Goal: Task Accomplishment & Management: Manage account settings

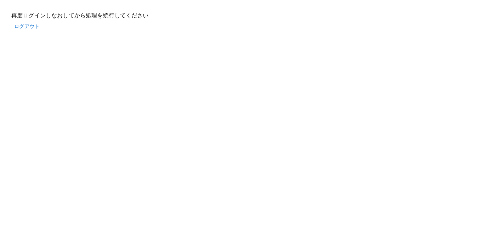
click at [22, 29] on button "ログアウト" at bounding box center [26, 26] width 31 height 13
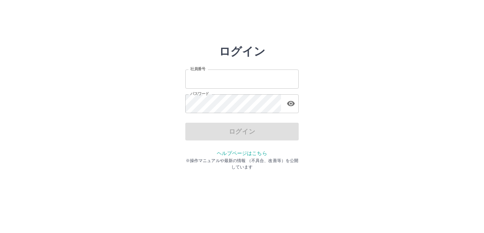
type input "*******"
click at [236, 138] on div "ログイン" at bounding box center [241, 132] width 113 height 18
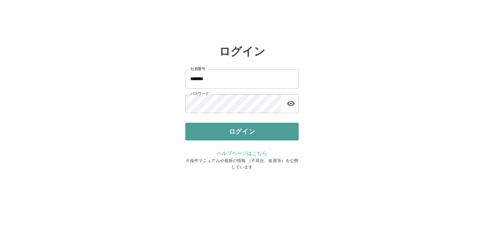
click at [237, 137] on button "ログイン" at bounding box center [241, 132] width 113 height 18
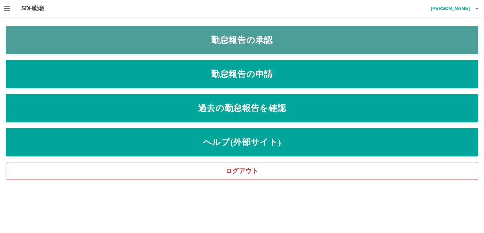
click at [219, 42] on link "勤怠報告の承認" at bounding box center [242, 40] width 473 height 28
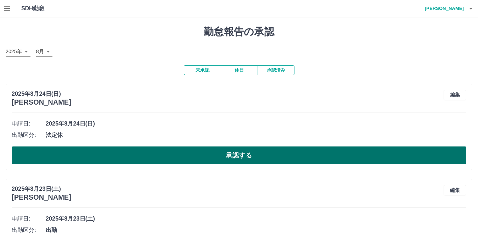
click at [245, 151] on button "承認する" at bounding box center [239, 155] width 455 height 18
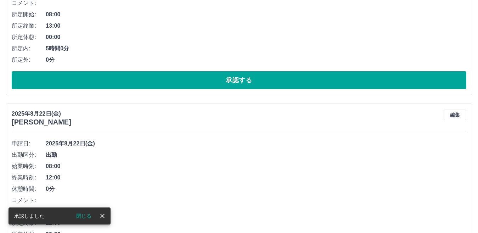
scroll to position [82, 0]
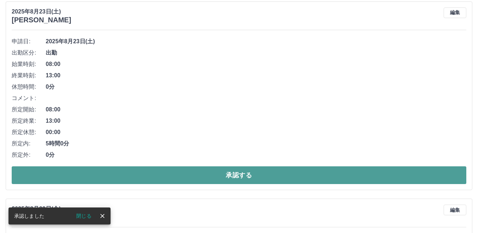
click at [236, 176] on button "承認する" at bounding box center [239, 175] width 455 height 18
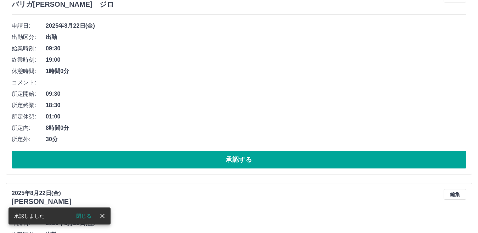
scroll to position [98, 0]
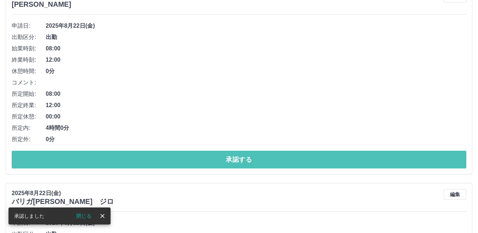
click at [238, 159] on button "承認する" at bounding box center [239, 160] width 455 height 18
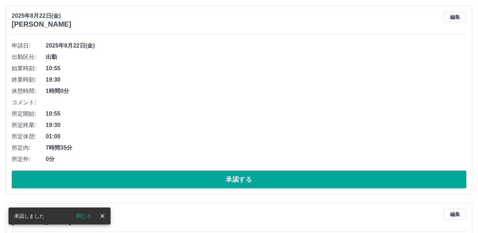
scroll to position [78, 0]
click at [240, 183] on button "承認する" at bounding box center [239, 179] width 455 height 18
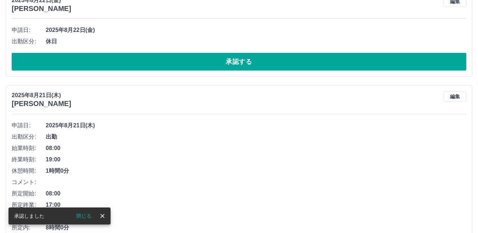
scroll to position [94, 0]
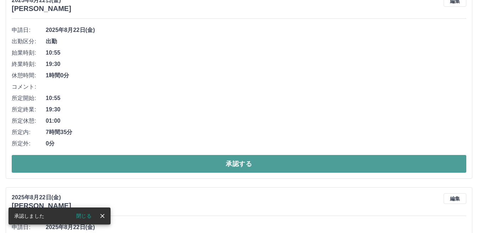
click at [242, 168] on button "承認する" at bounding box center [239, 164] width 455 height 18
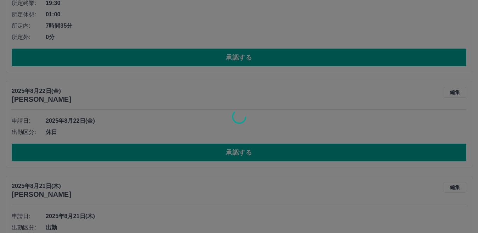
scroll to position [3, 0]
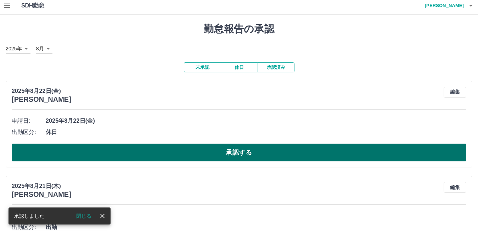
drag, startPoint x: 239, startPoint y: 161, endPoint x: 179, endPoint y: 152, distance: 61.2
click at [179, 152] on button "承認する" at bounding box center [239, 153] width 455 height 18
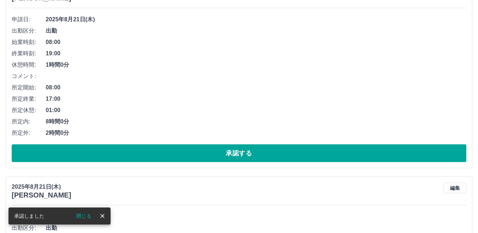
scroll to position [109, 0]
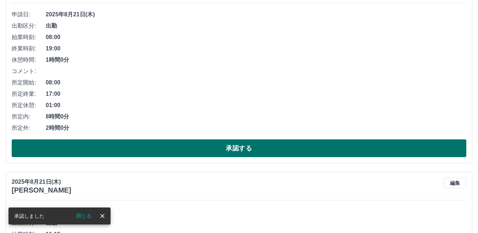
click at [194, 151] on button "承認する" at bounding box center [239, 148] width 455 height 18
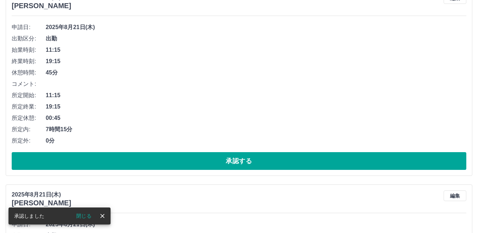
scroll to position [106, 0]
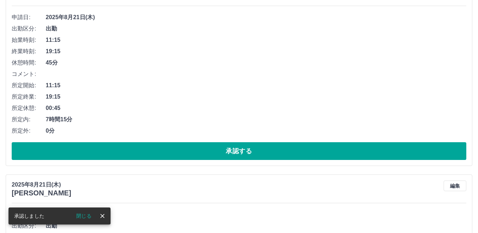
click at [194, 151] on button "承認する" at bounding box center [239, 151] width 455 height 18
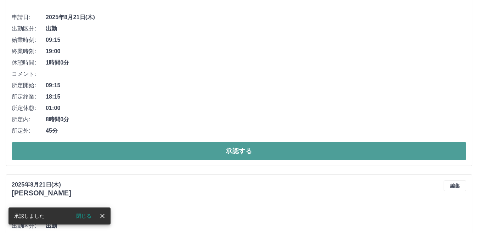
click at [200, 153] on button "承認する" at bounding box center [239, 151] width 455 height 18
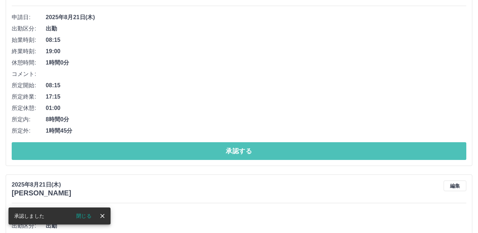
click at [200, 153] on button "承認する" at bounding box center [239, 151] width 455 height 18
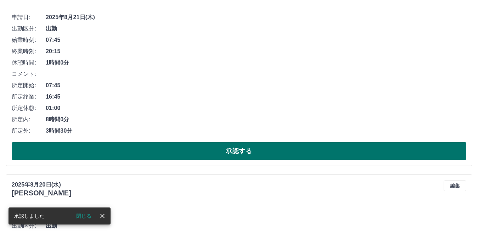
click at [200, 153] on button "承認する" at bounding box center [239, 151] width 455 height 18
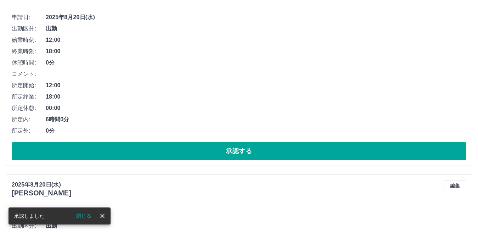
click at [200, 153] on button "承認する" at bounding box center [239, 151] width 455 height 18
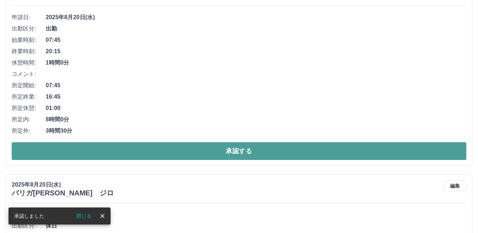
click at [176, 149] on button "承認する" at bounding box center [239, 151] width 455 height 18
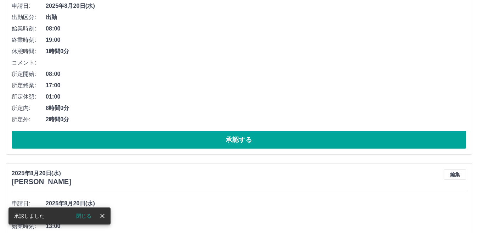
scroll to position [16, 0]
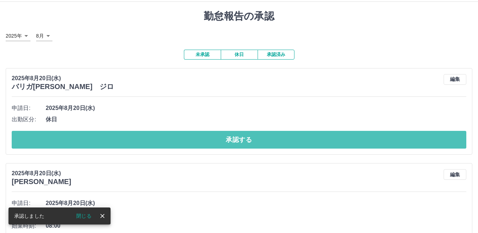
click at [175, 143] on button "承認する" at bounding box center [239, 140] width 455 height 18
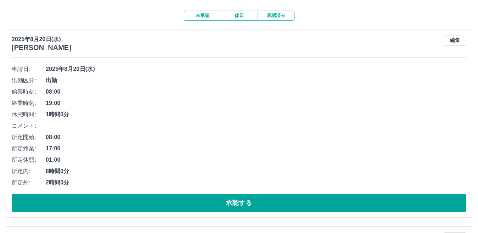
scroll to position [122, 0]
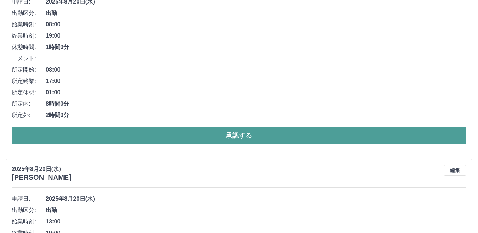
click at [114, 138] on button "承認する" at bounding box center [239, 136] width 455 height 18
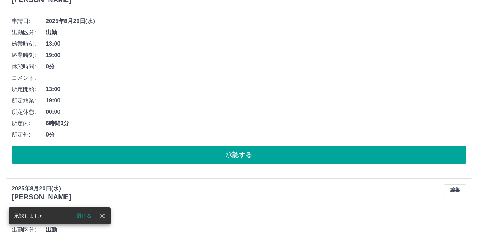
scroll to position [106, 0]
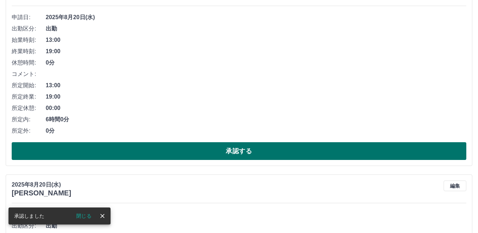
click at [116, 146] on button "承認する" at bounding box center [239, 151] width 455 height 18
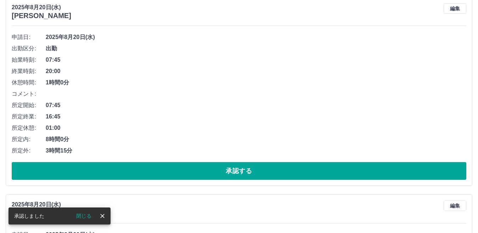
scroll to position [86, 0]
click at [113, 167] on button "承認する" at bounding box center [239, 171] width 455 height 18
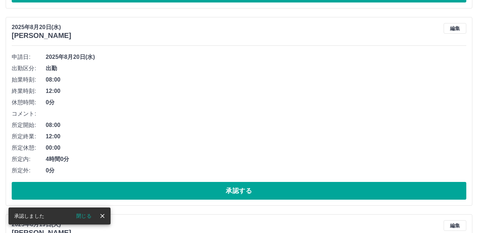
scroll to position [67, 0]
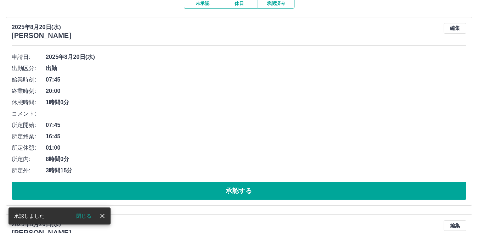
click at [106, 182] on div "申請日: 2025年8月20日(水) 出勤区分: 出勤 始業時刻: 07:45 終業時刻: 20:00 休憩時間: 1時間0分 コメント: 所定開始: 07:…" at bounding box center [239, 125] width 455 height 148
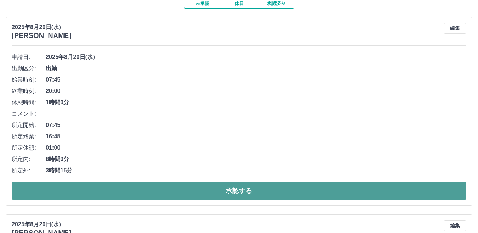
click at [127, 190] on button "承認する" at bounding box center [239, 191] width 455 height 18
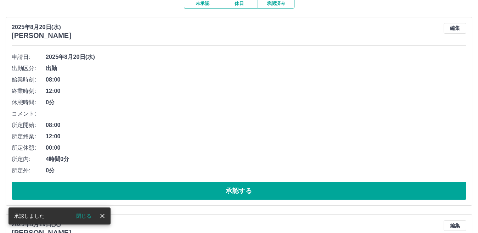
click at [127, 190] on button "承認する" at bounding box center [239, 191] width 455 height 18
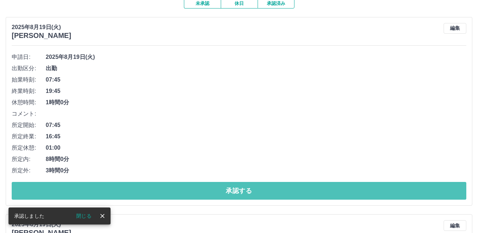
click at [127, 190] on button "承認する" at bounding box center [239, 191] width 455 height 18
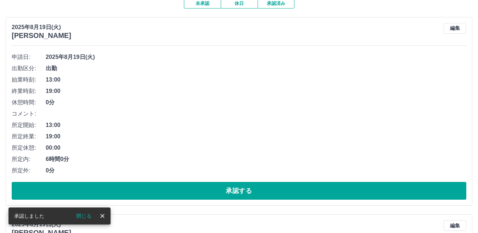
click at [127, 190] on button "承認する" at bounding box center [239, 191] width 455 height 18
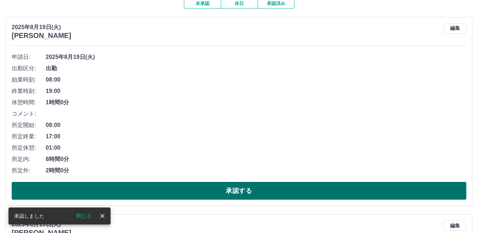
click at [127, 190] on button "承認する" at bounding box center [239, 191] width 455 height 18
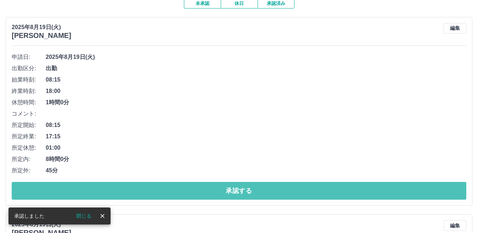
click at [127, 190] on button "承認する" at bounding box center [239, 191] width 455 height 18
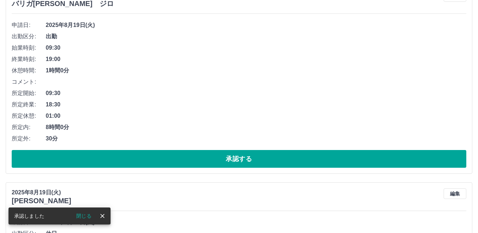
scroll to position [106, 0]
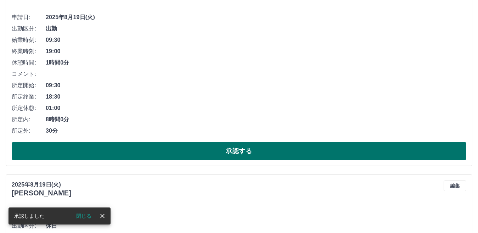
click at [148, 156] on button "承認する" at bounding box center [239, 151] width 455 height 18
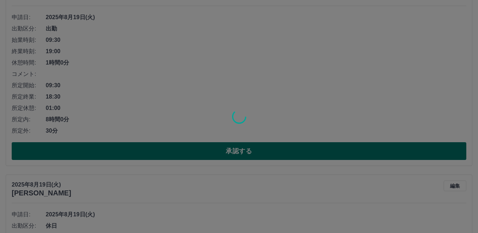
scroll to position [0, 0]
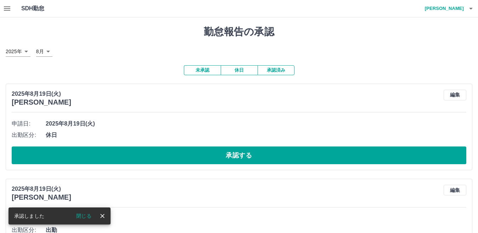
click at [148, 156] on button "承認する" at bounding box center [239, 155] width 455 height 18
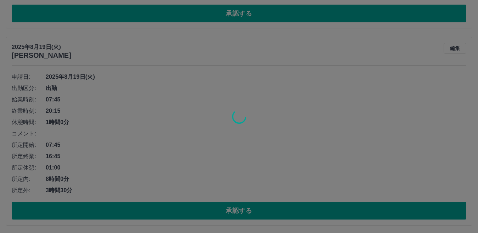
scroll to position [47, 0]
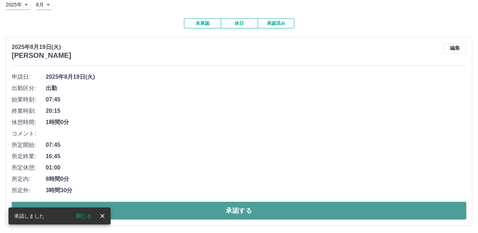
click at [163, 205] on button "承認する" at bounding box center [239, 211] width 455 height 18
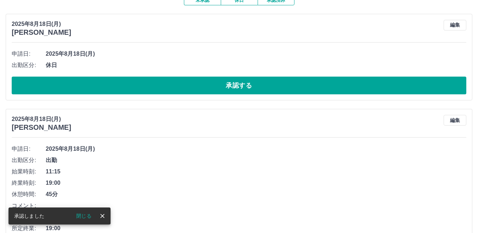
scroll to position [82, 0]
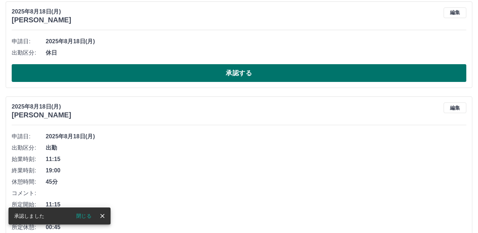
click at [144, 77] on button "承認する" at bounding box center [239, 73] width 455 height 18
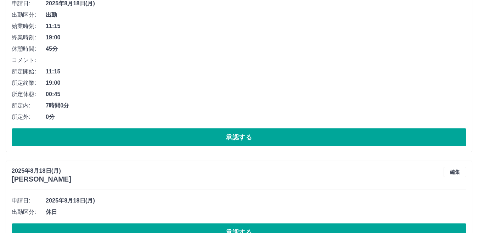
scroll to position [142, 0]
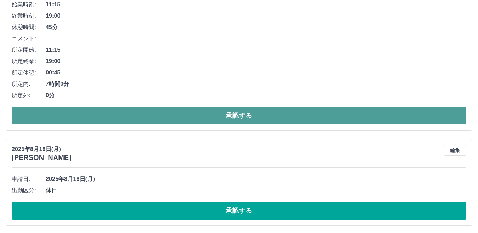
click at [135, 117] on button "承認する" at bounding box center [239, 116] width 455 height 18
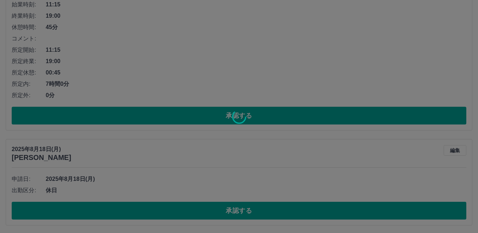
scroll to position [0, 0]
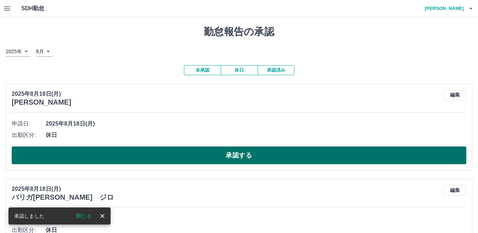
click at [163, 152] on button "承認する" at bounding box center [239, 155] width 455 height 18
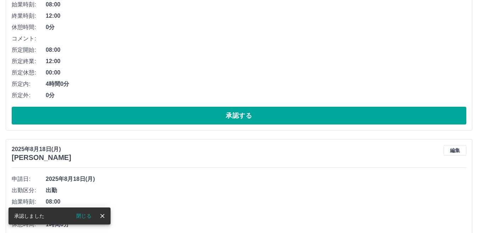
scroll to position [47, 0]
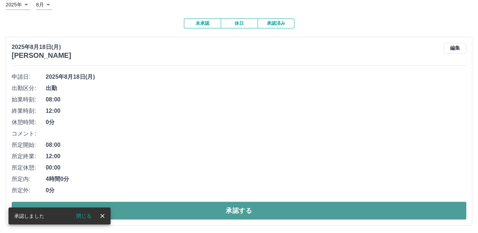
click at [190, 203] on button "承認する" at bounding box center [239, 211] width 455 height 18
click at [190, 211] on button "承認する" at bounding box center [239, 211] width 455 height 18
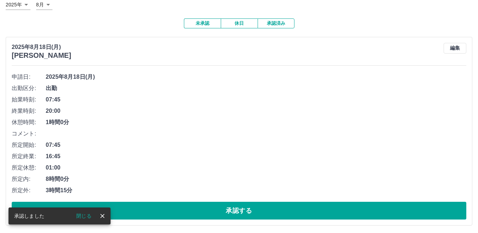
click at [190, 211] on button "承認する" at bounding box center [239, 211] width 455 height 18
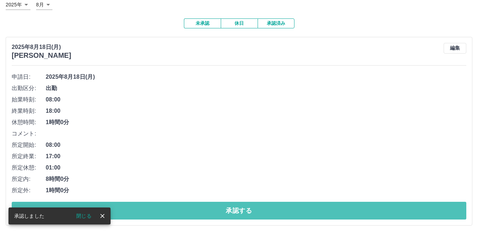
click at [190, 211] on button "承認する" at bounding box center [239, 211] width 455 height 18
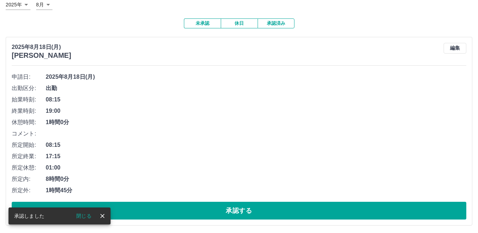
click at [190, 211] on button "承認する" at bounding box center [239, 211] width 455 height 18
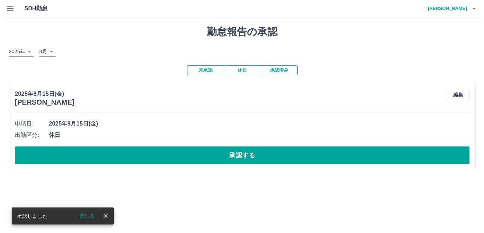
scroll to position [0, 0]
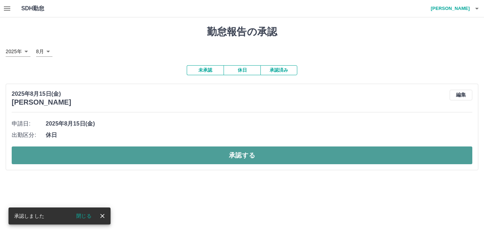
click at [176, 152] on button "承認する" at bounding box center [242, 155] width 461 height 18
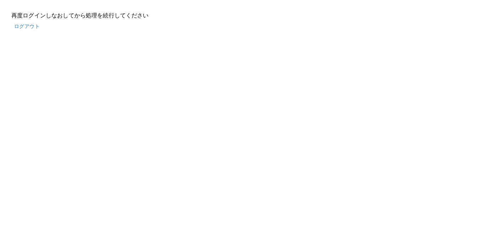
drag, startPoint x: 0, startPoint y: 0, endPoint x: 29, endPoint y: 27, distance: 39.6
click at [29, 27] on button "ログアウト" at bounding box center [26, 26] width 31 height 13
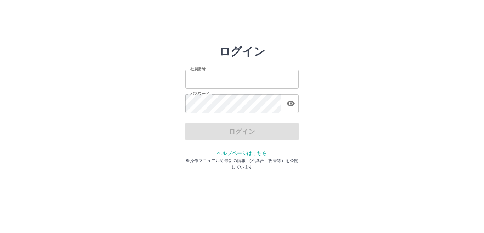
type input "*******"
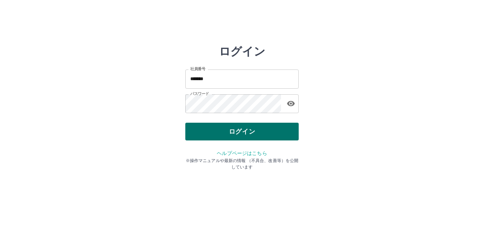
click at [248, 132] on div "ログイン" at bounding box center [241, 132] width 113 height 18
click at [248, 132] on button "ログイン" at bounding box center [241, 132] width 113 height 18
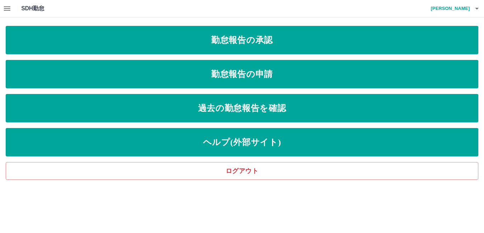
click at [13, 10] on button "button" at bounding box center [7, 8] width 14 height 17
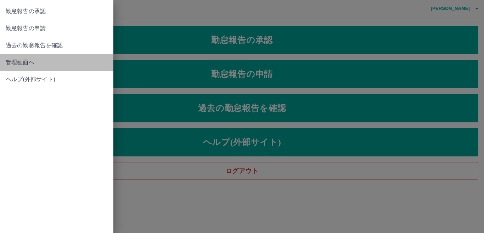
click at [59, 63] on span "管理画面へ" at bounding box center [57, 62] width 102 height 9
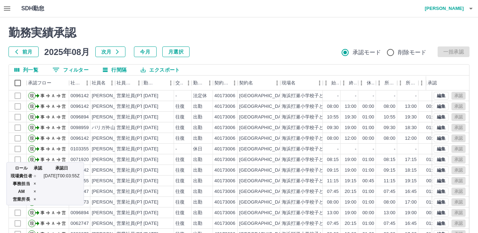
scroll to position [35, 0]
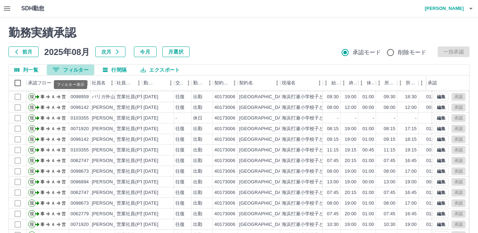
click at [57, 71] on icon "フィルター表示" at bounding box center [56, 70] width 9 height 9
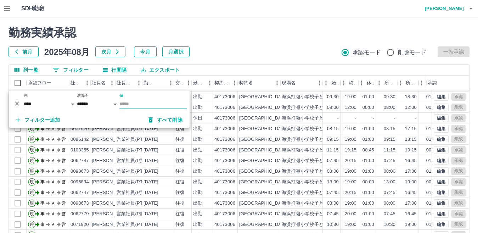
click at [124, 104] on input "値" at bounding box center [152, 104] width 67 height 10
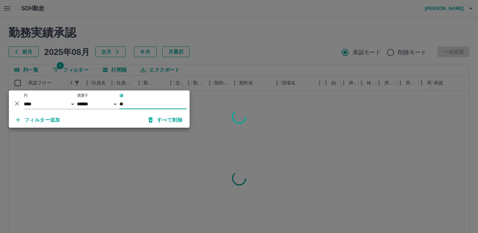
scroll to position [0, 0]
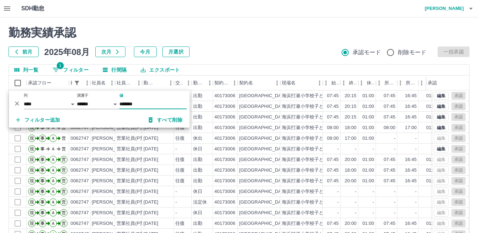
type input "*******"
click at [273, 130] on div "[GEOGRAPHIC_DATA]" at bounding box center [259, 127] width 43 height 11
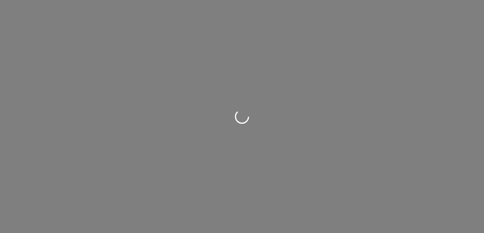
click at [142, 152] on div at bounding box center [242, 116] width 484 height 233
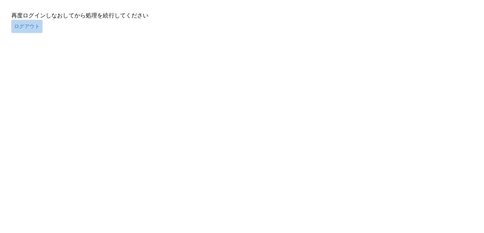
click at [33, 25] on button "ログアウト" at bounding box center [26, 26] width 31 height 13
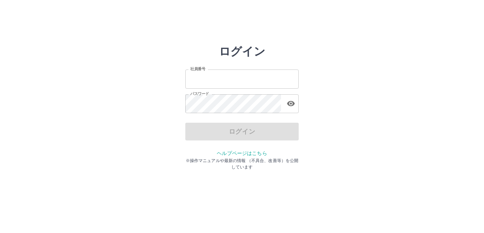
type input "*******"
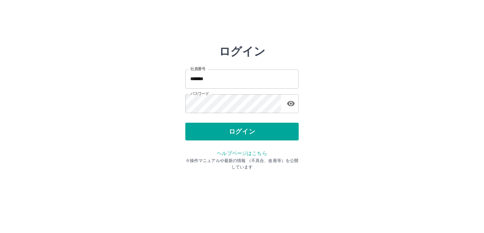
click at [193, 135] on div "ログイン" at bounding box center [241, 132] width 113 height 18
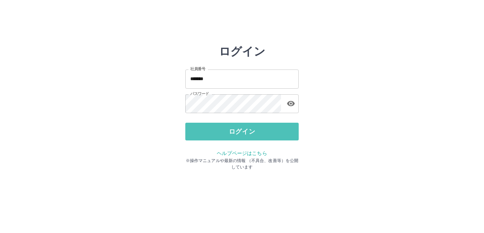
click at [193, 135] on button "ログイン" at bounding box center [241, 132] width 113 height 18
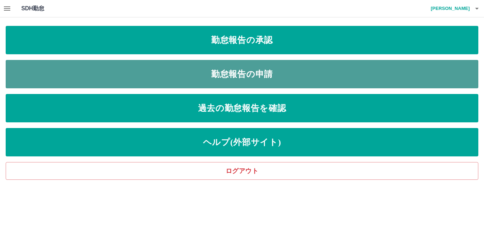
click at [192, 73] on link "勤怠報告の申請" at bounding box center [242, 74] width 473 height 28
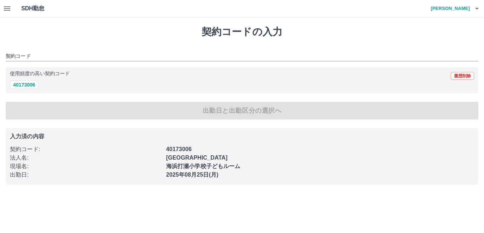
type input "********"
